Goal: Navigation & Orientation: Understand site structure

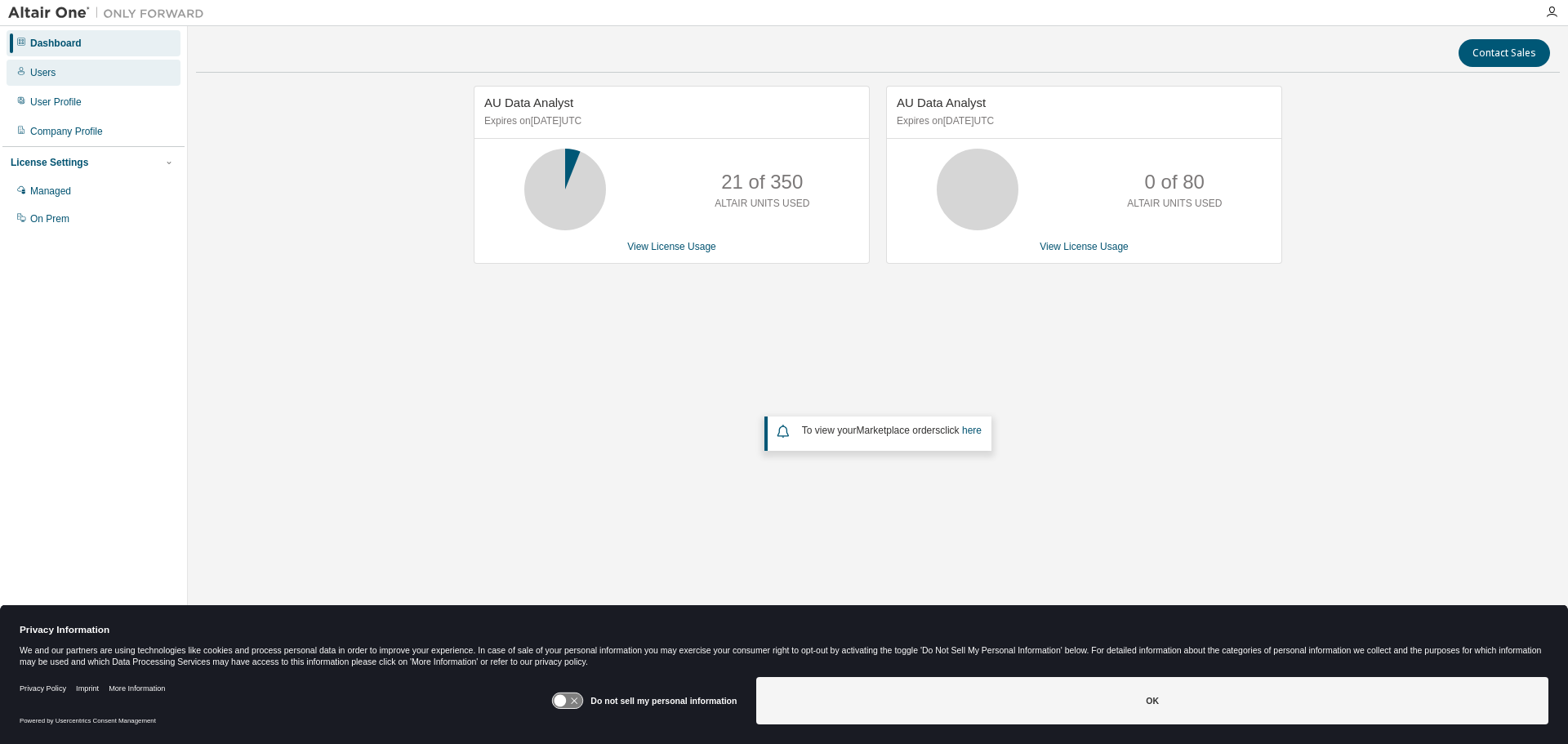
click at [54, 69] on div "Users" at bounding box center [43, 72] width 25 height 13
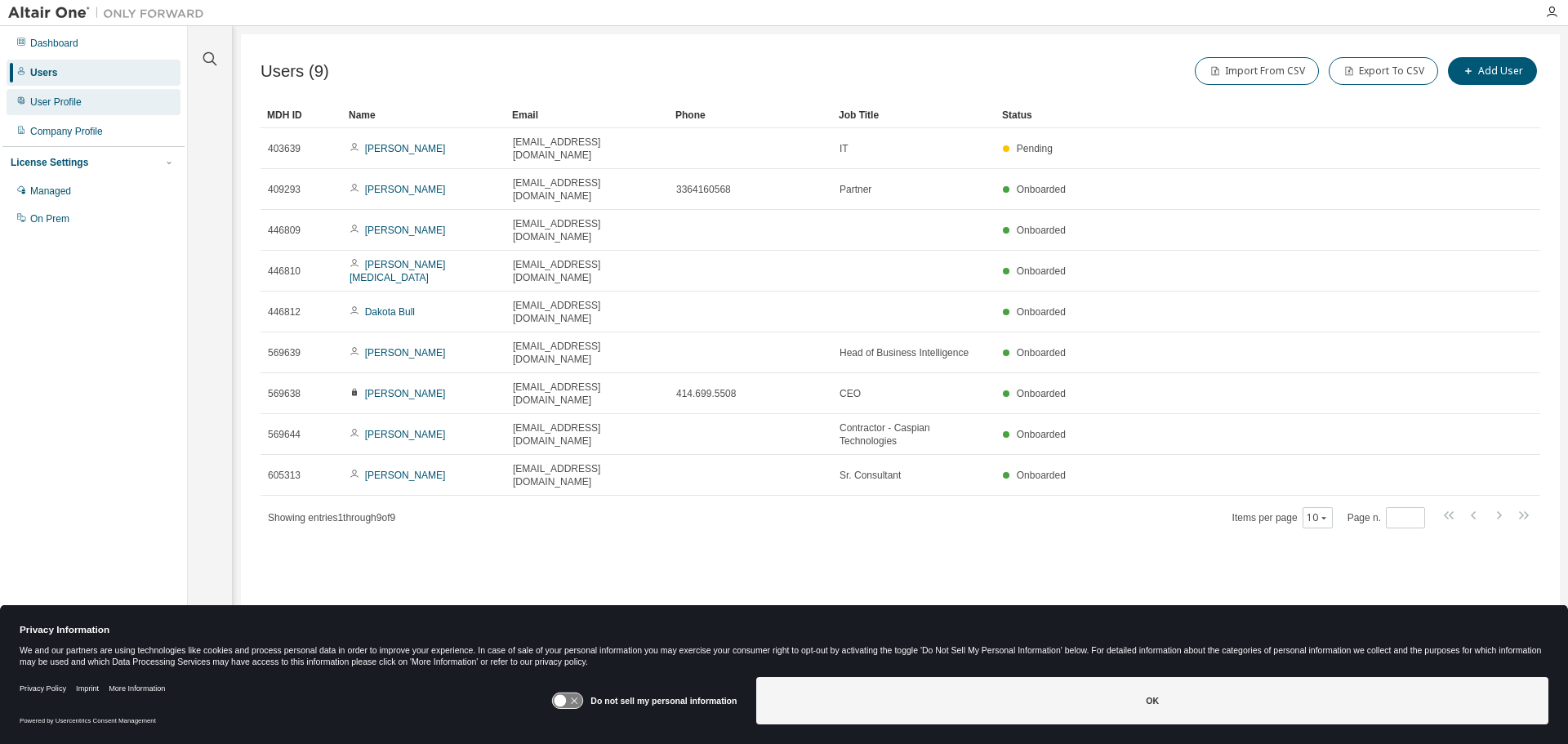
click at [90, 107] on div "User Profile" at bounding box center [93, 101] width 174 height 26
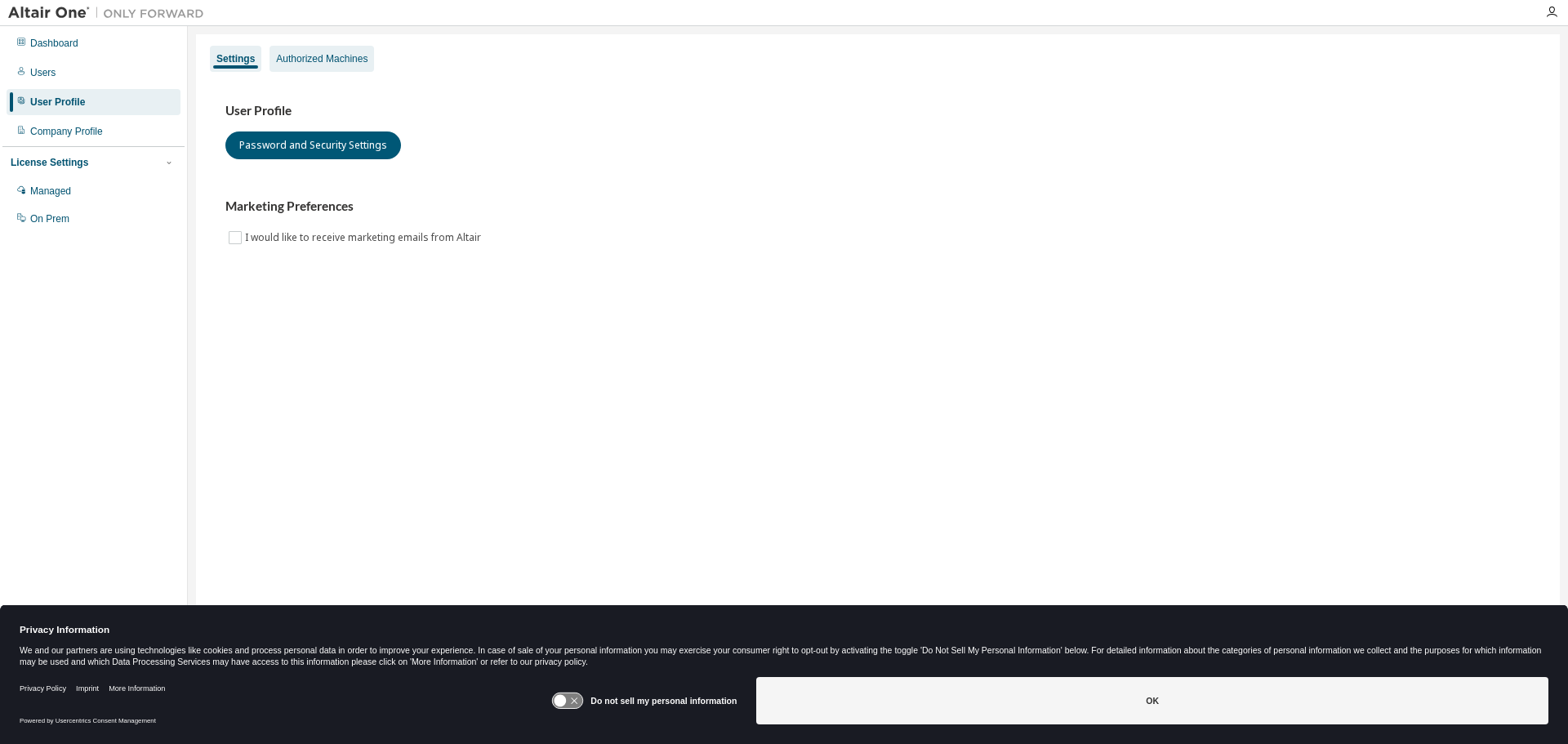
click at [341, 62] on div "Authorized Machines" at bounding box center [322, 59] width 92 height 13
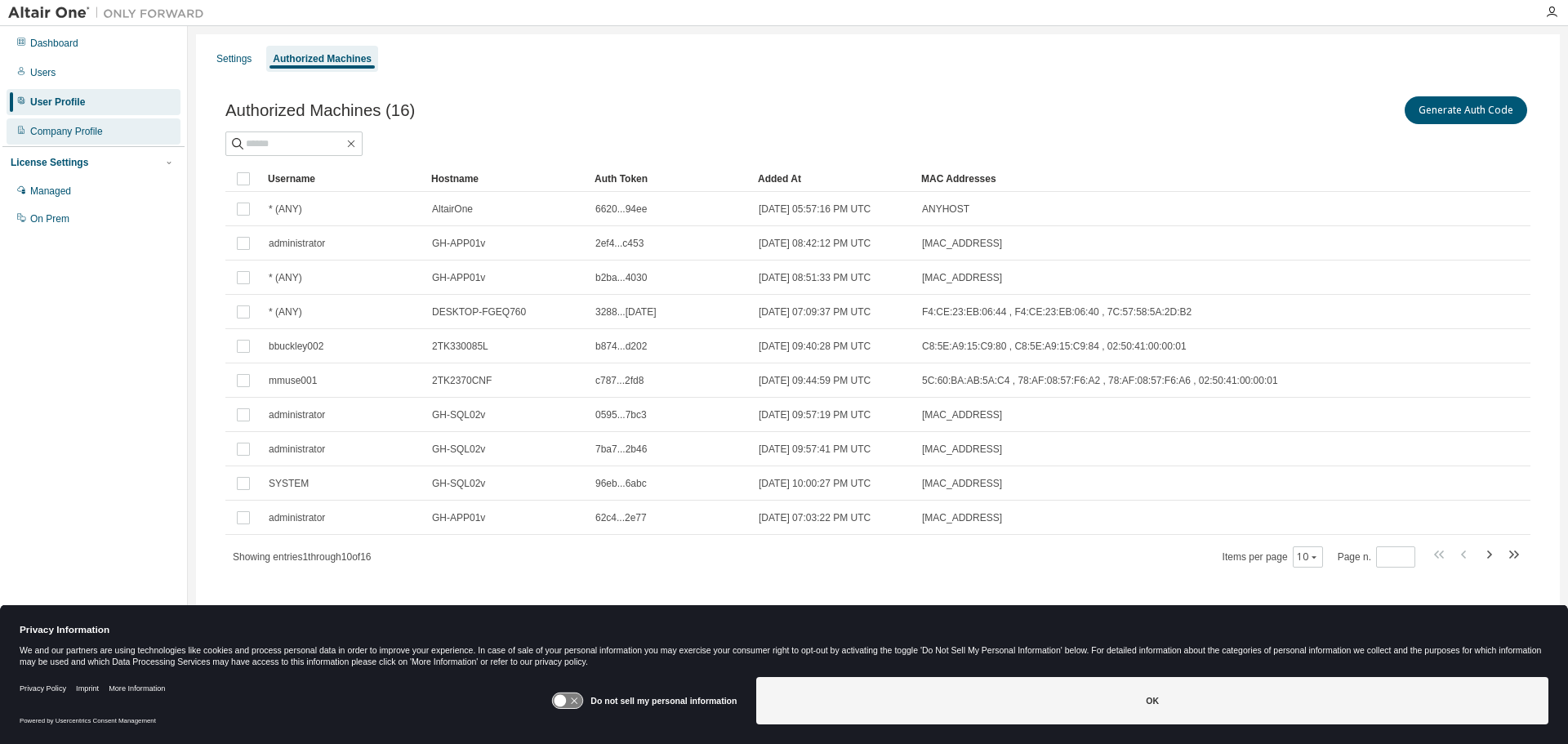
click at [75, 130] on div "Company Profile" at bounding box center [66, 131] width 73 height 13
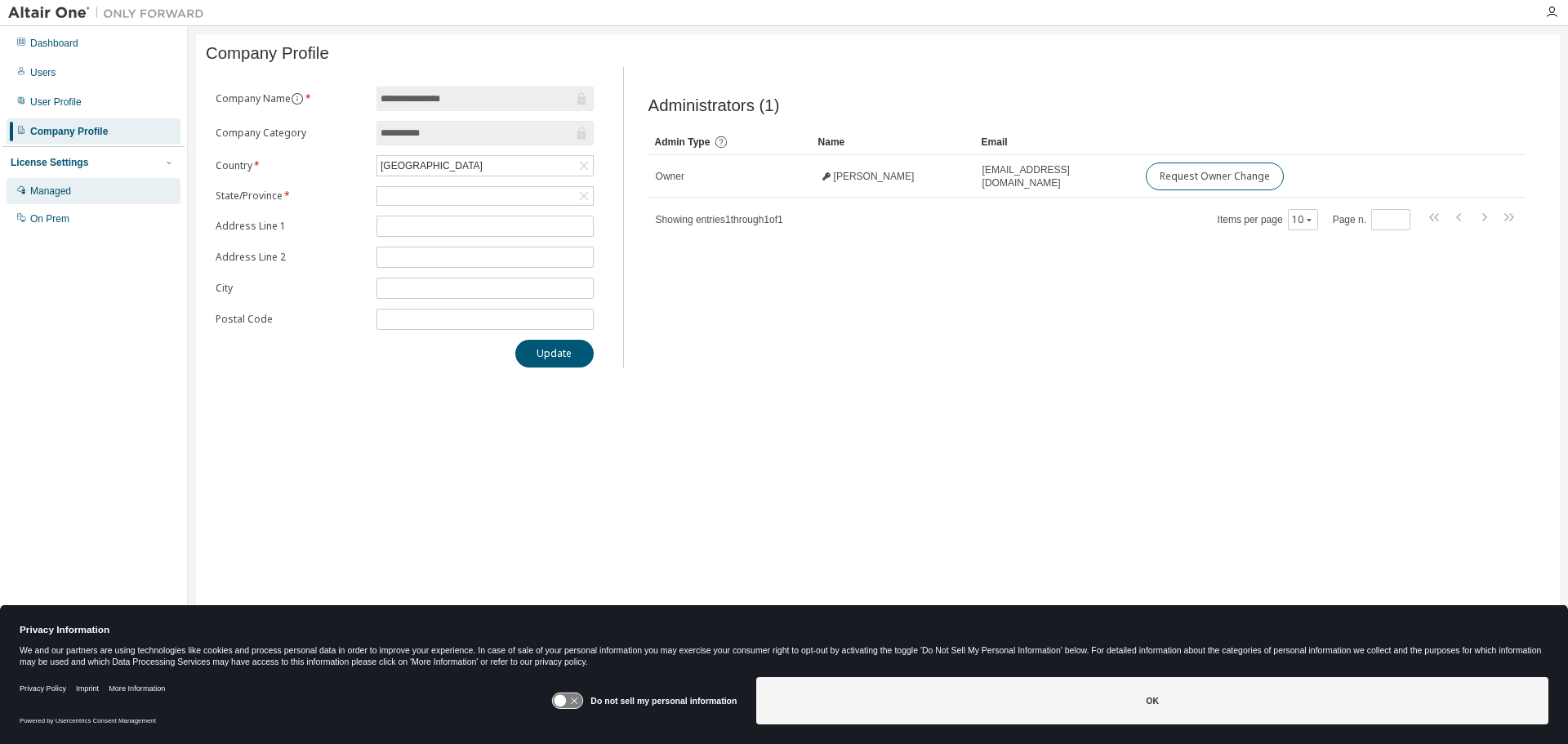
click at [74, 188] on div "Managed" at bounding box center [93, 190] width 174 height 26
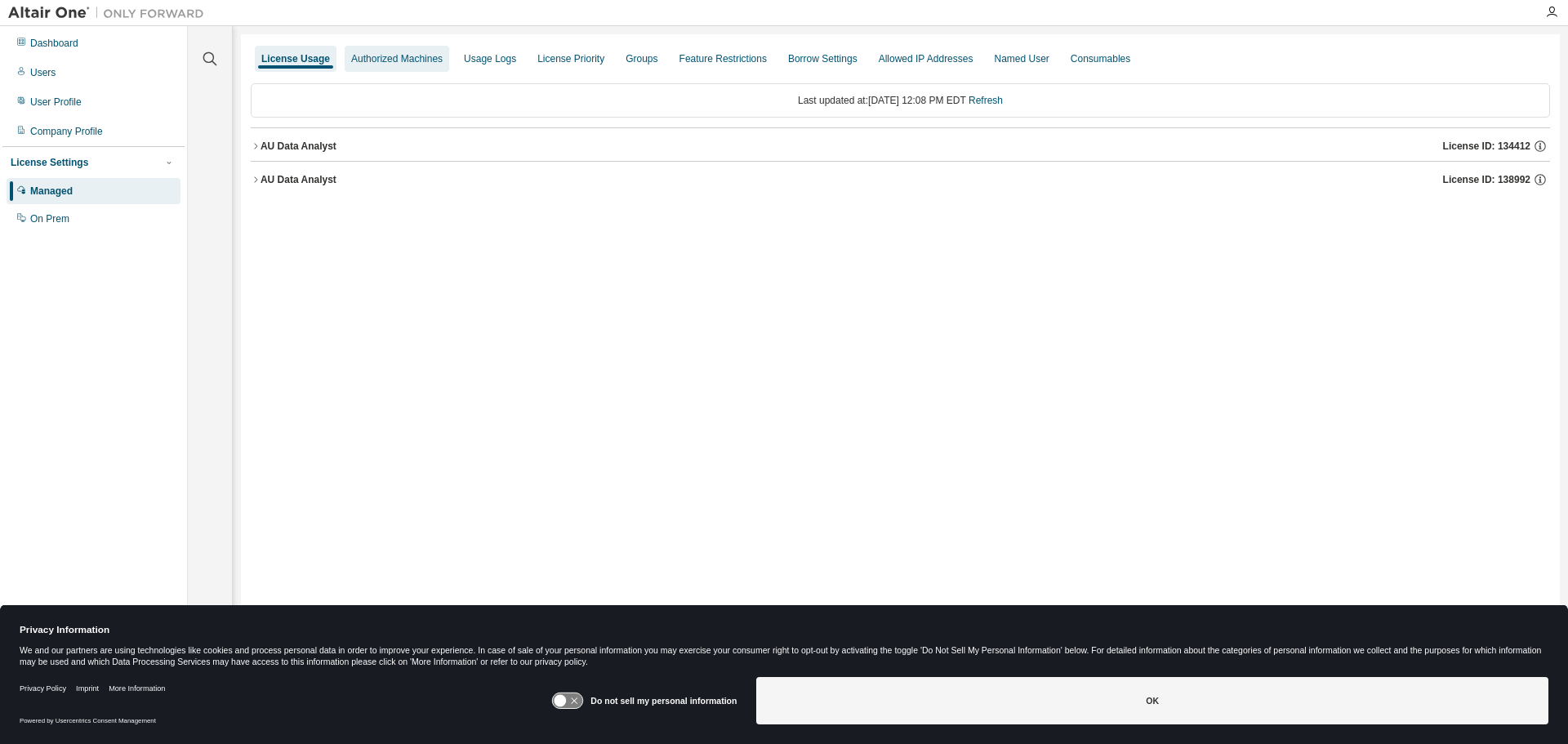
click at [390, 63] on div "Authorized Machines" at bounding box center [396, 59] width 92 height 13
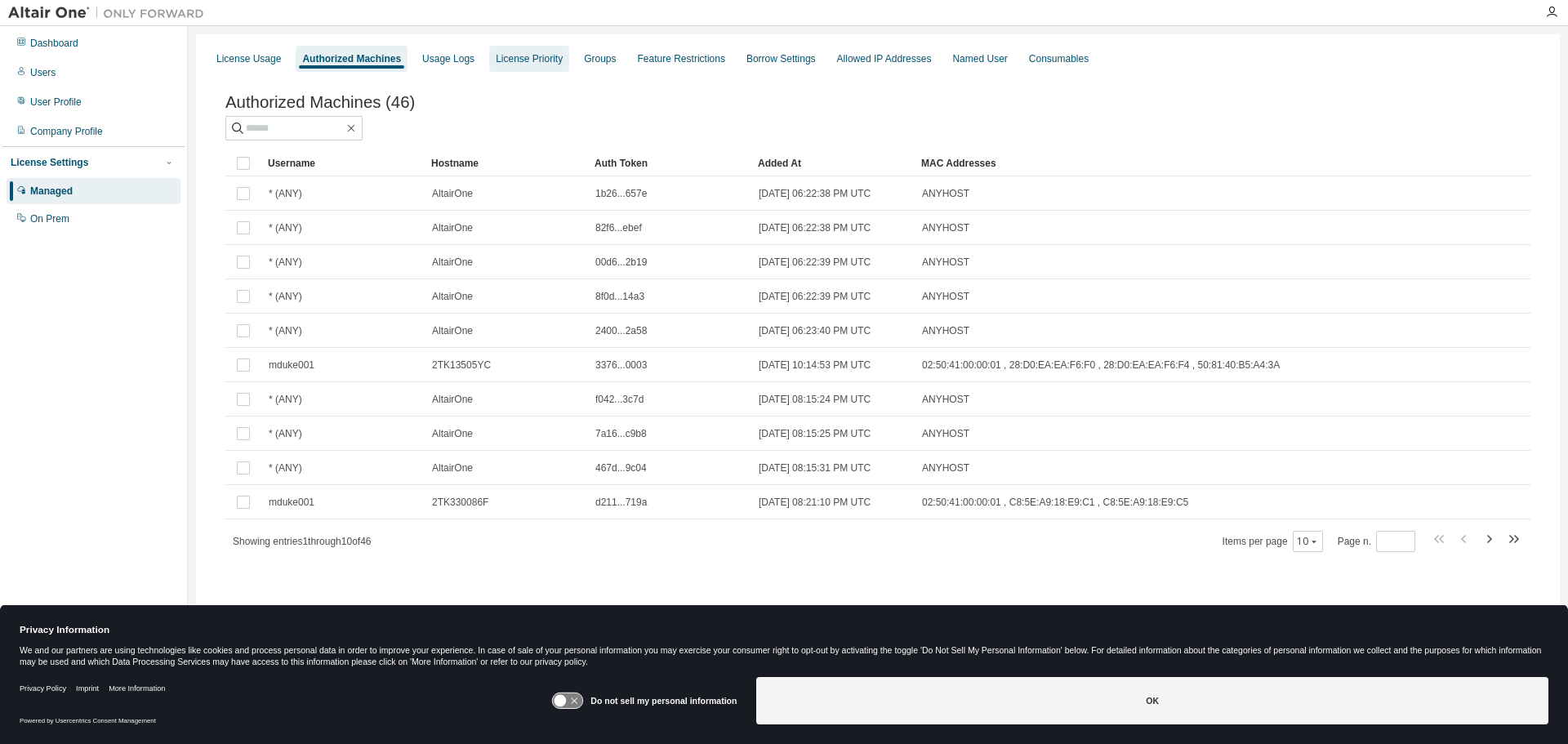
click at [509, 55] on div "License Priority" at bounding box center [529, 59] width 67 height 13
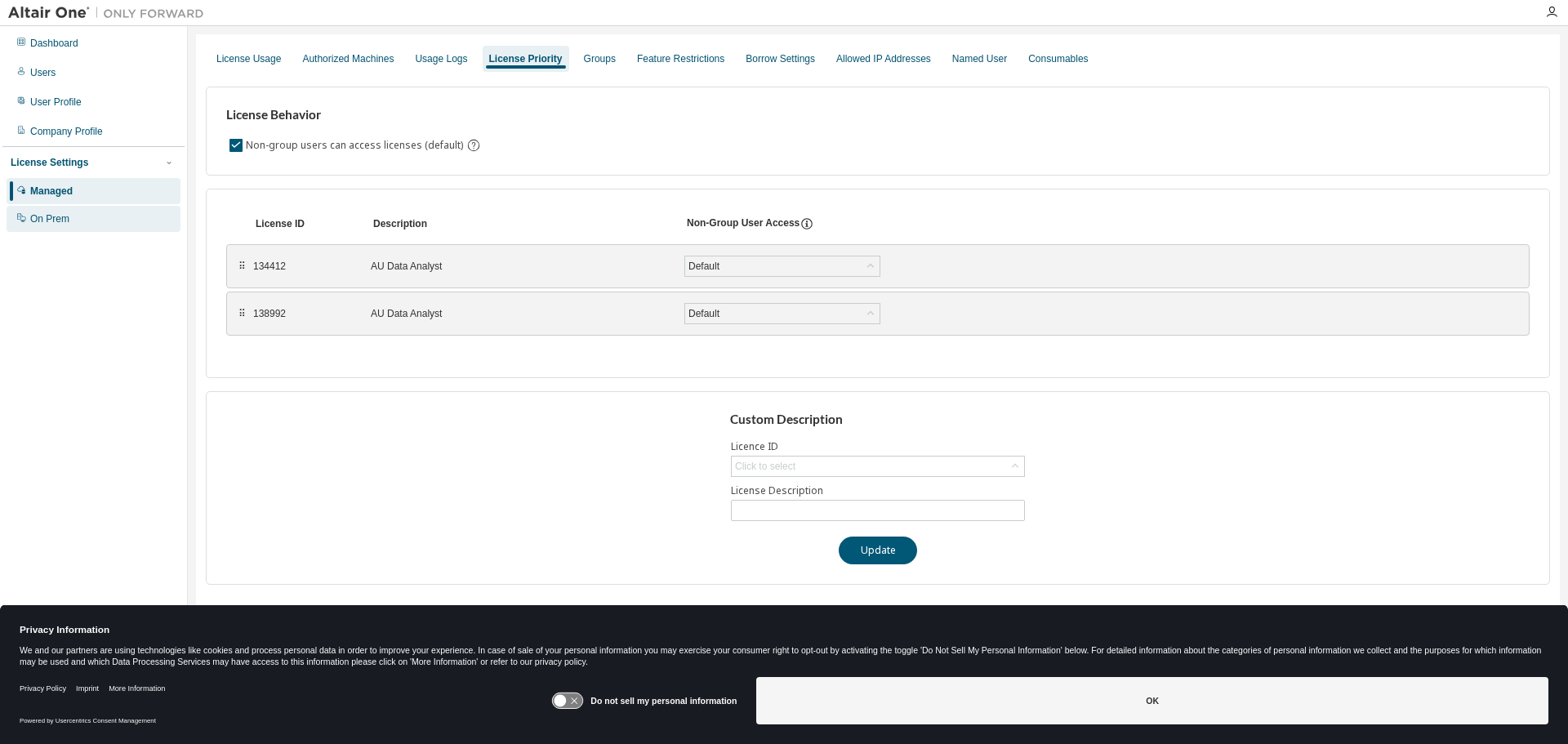
click at [69, 218] on div "On Prem" at bounding box center [49, 218] width 39 height 13
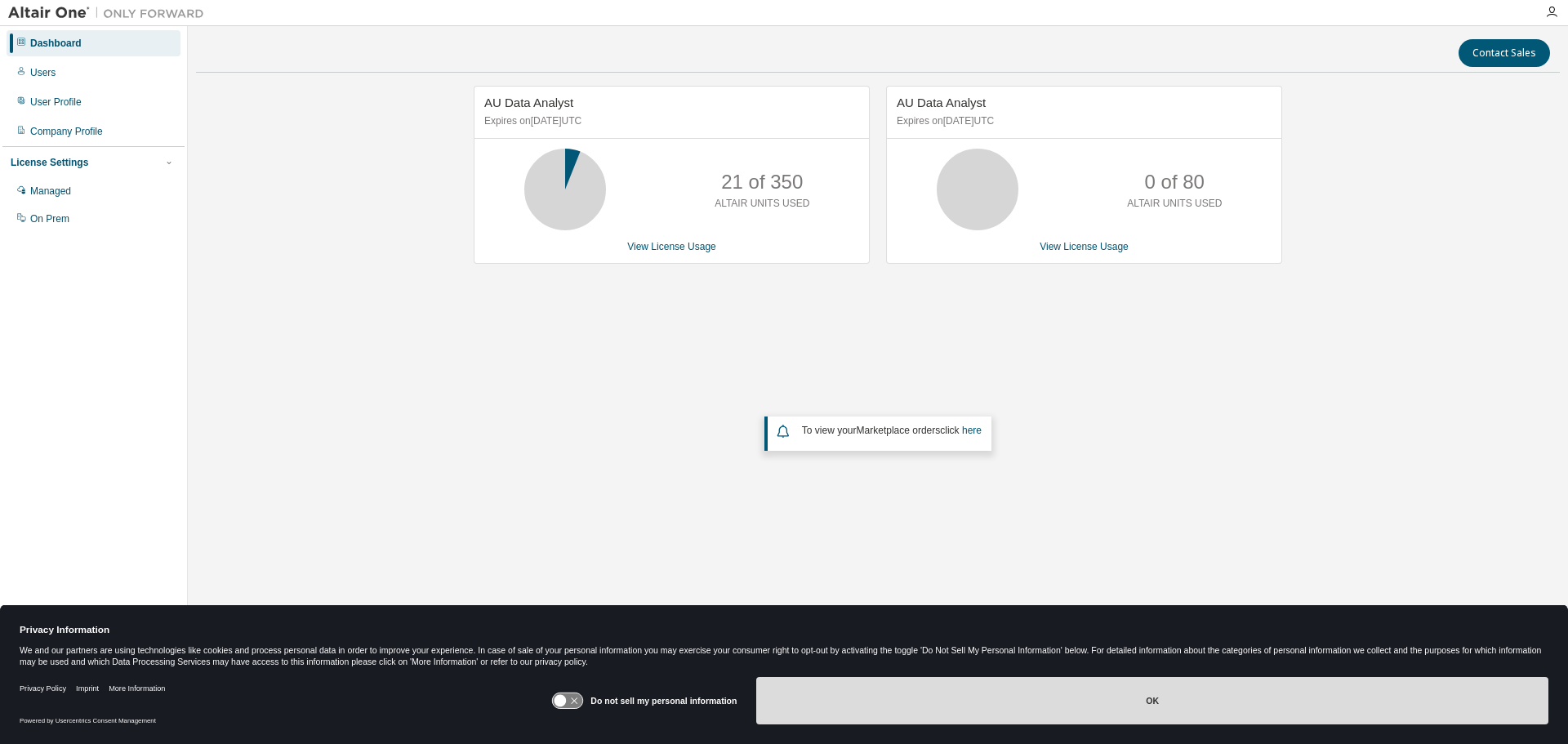
click at [1188, 712] on button "OK" at bounding box center [1152, 701] width 792 height 47
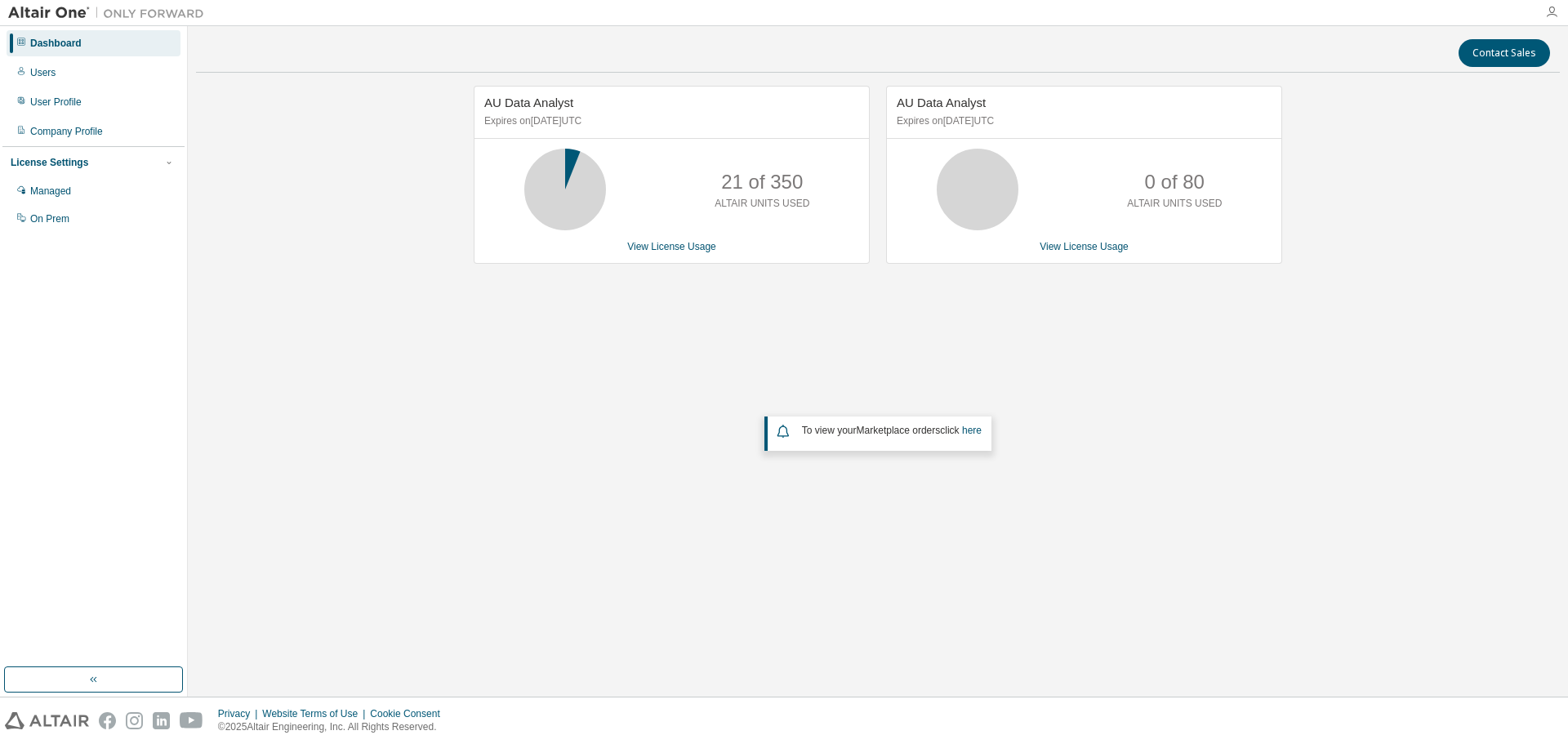
click at [1556, 9] on icon "button" at bounding box center [1552, 12] width 13 height 13
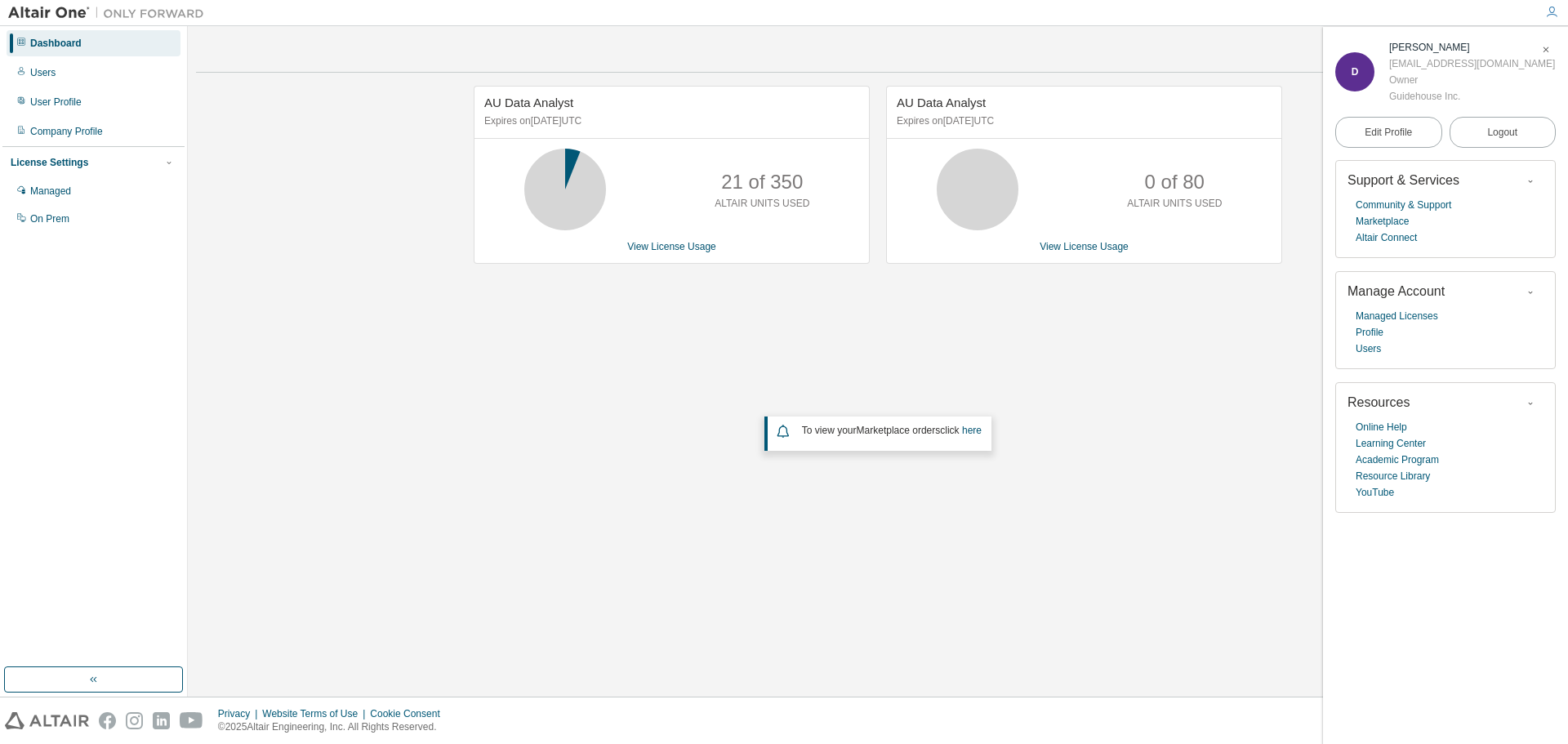
click at [1556, 9] on icon "button" at bounding box center [1552, 12] width 13 height 13
